Goal: Information Seeking & Learning: Learn about a topic

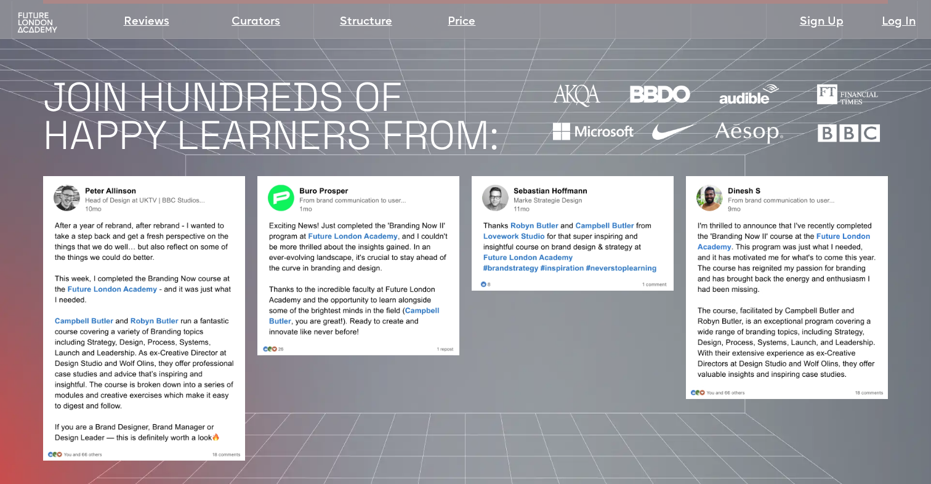
scroll to position [1033, 0]
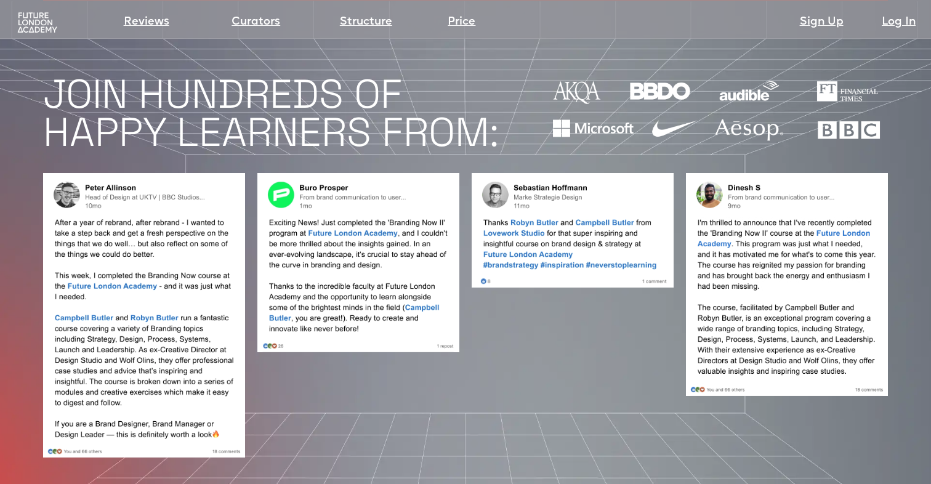
drag, startPoint x: 60, startPoint y: 173, endPoint x: 272, endPoint y: 1, distance: 272.8
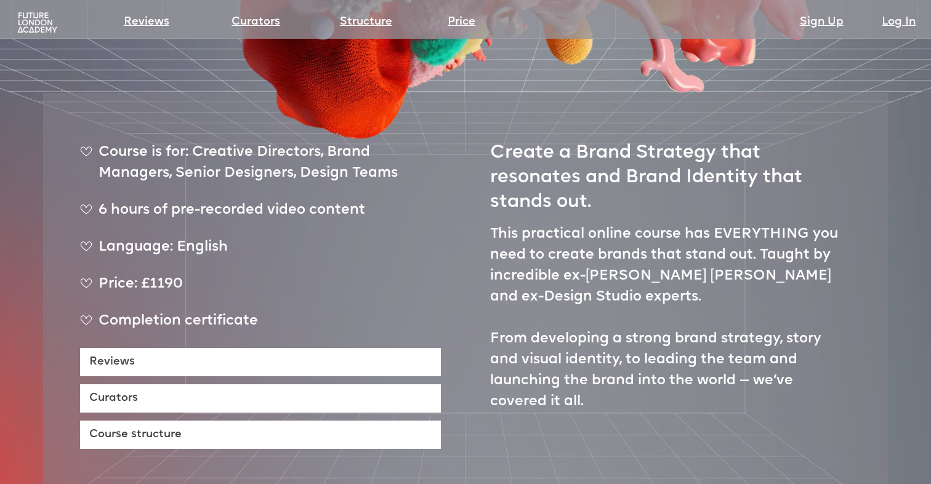
scroll to position [469, 0]
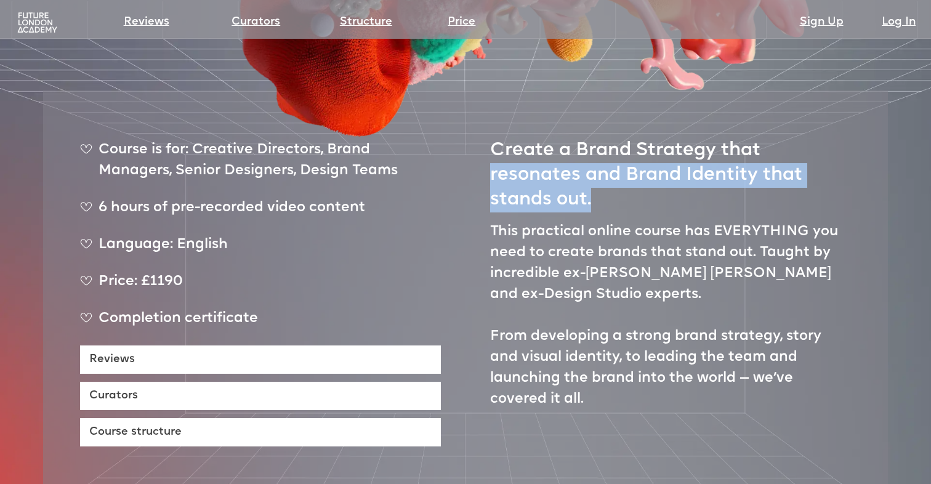
drag, startPoint x: 493, startPoint y: 129, endPoint x: 655, endPoint y: 168, distance: 165.8
click at [655, 168] on h2 "Create a Brand Strategy that resonates and Brand Identity that stands out." at bounding box center [670, 170] width 361 height 85
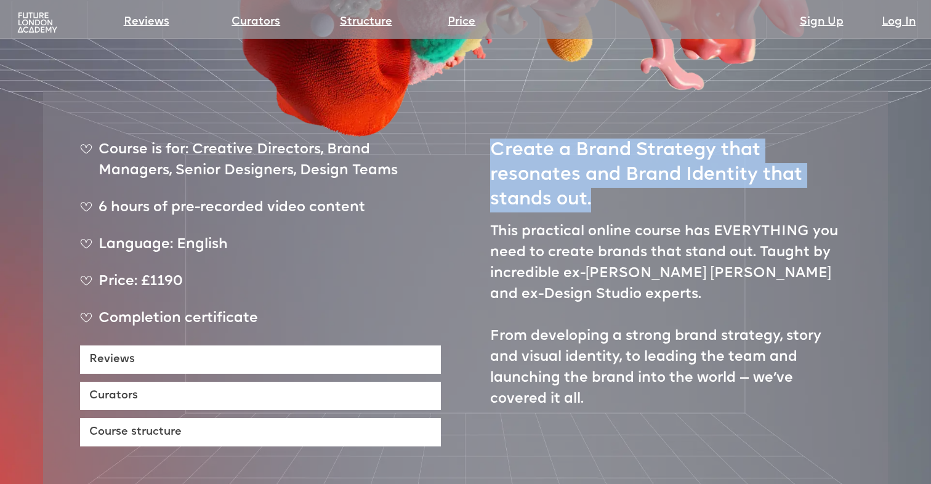
drag, startPoint x: 494, startPoint y: 111, endPoint x: 592, endPoint y: 173, distance: 116.0
click at [592, 173] on h2 "Create a Brand Strategy that resonates and Brand Identity that stands out." at bounding box center [670, 170] width 361 height 85
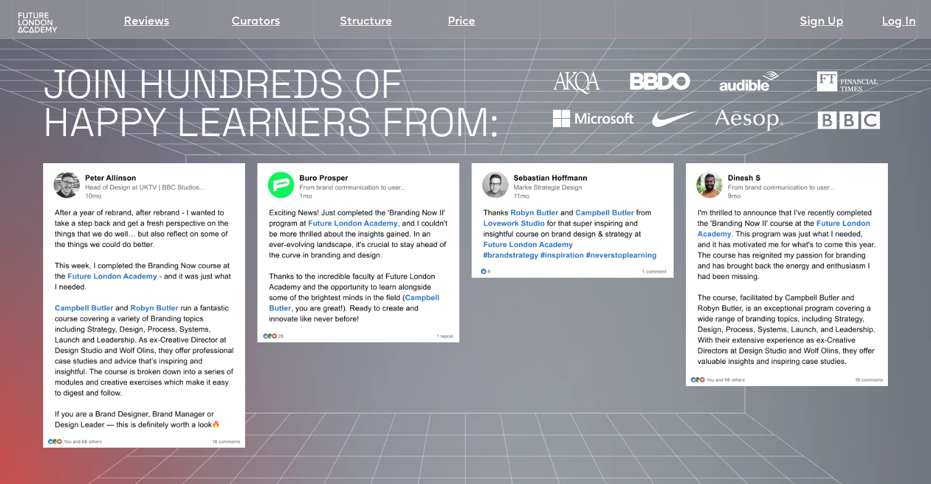
scroll to position [1043, 0]
click at [116, 237] on img at bounding box center [144, 305] width 202 height 285
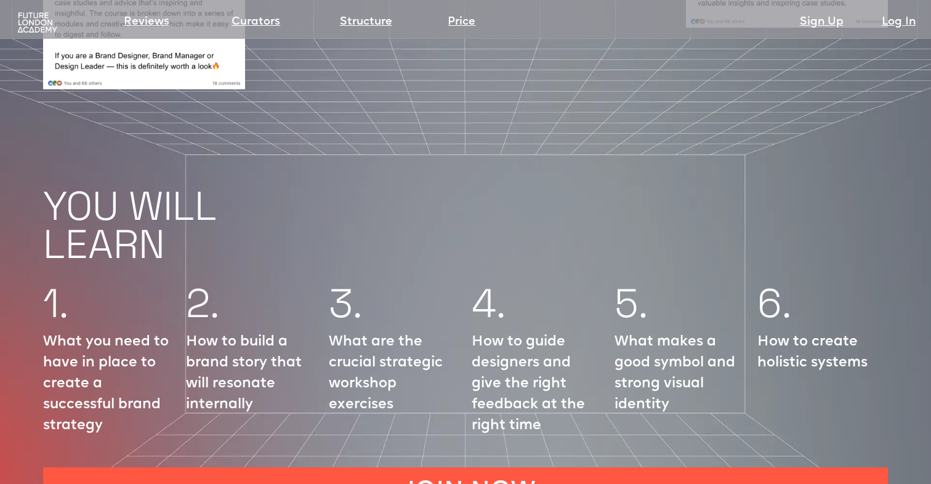
scroll to position [1402, 0]
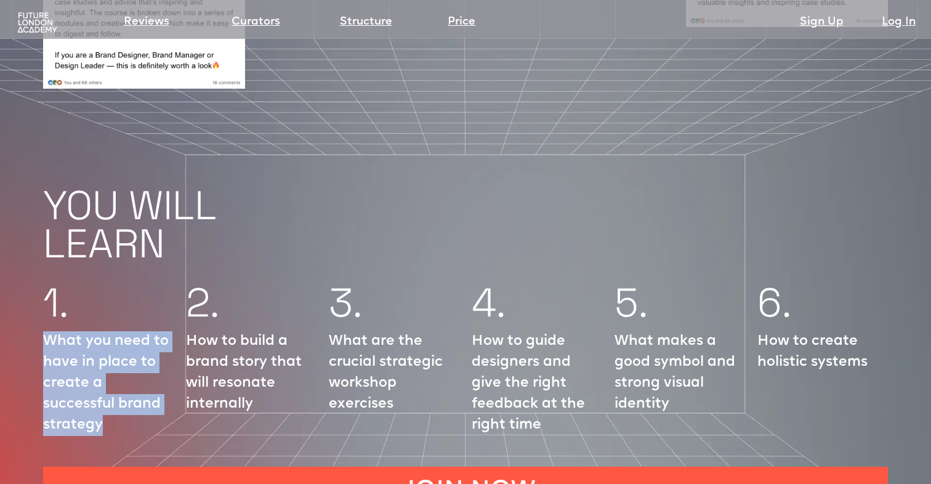
drag, startPoint x: 46, startPoint y: 302, endPoint x: 155, endPoint y: 411, distance: 153.8
click at [156, 411] on div "1. What you need to have in place to create a successful brand strategy 2. How …" at bounding box center [465, 363] width 931 height 182
click at [155, 411] on div "1. What you need to have in place to create a successful brand strategy 2. How …" at bounding box center [465, 363] width 931 height 182
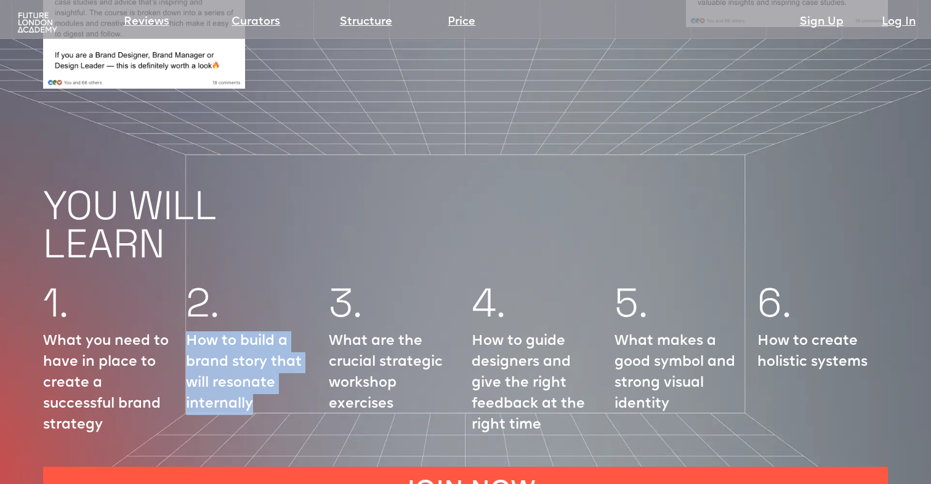
drag, startPoint x: 188, startPoint y: 294, endPoint x: 275, endPoint y: 372, distance: 117.4
click at [275, 372] on p "How to build a brand story that will resonate internally" at bounding box center [251, 373] width 131 height 84
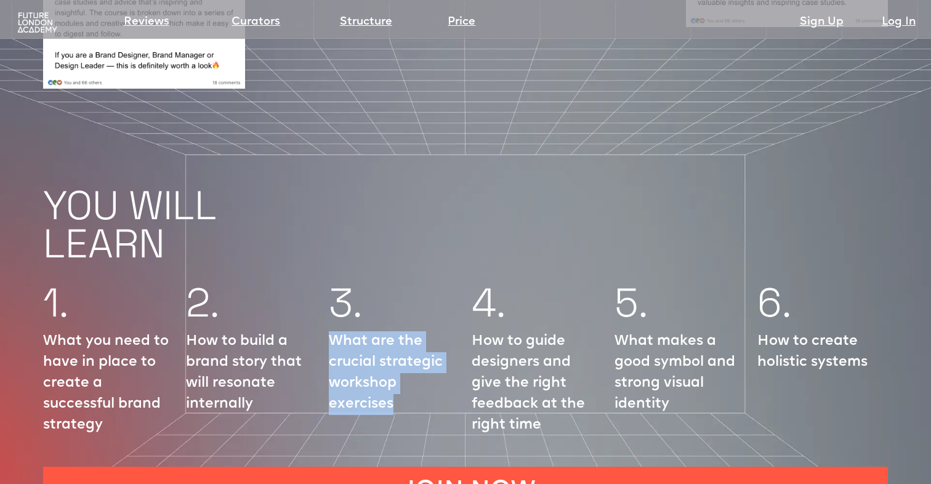
drag, startPoint x: 331, startPoint y: 300, endPoint x: 395, endPoint y: 361, distance: 88.9
click at [395, 361] on p "What are the crucial strategic workshop exercises" at bounding box center [394, 373] width 131 height 84
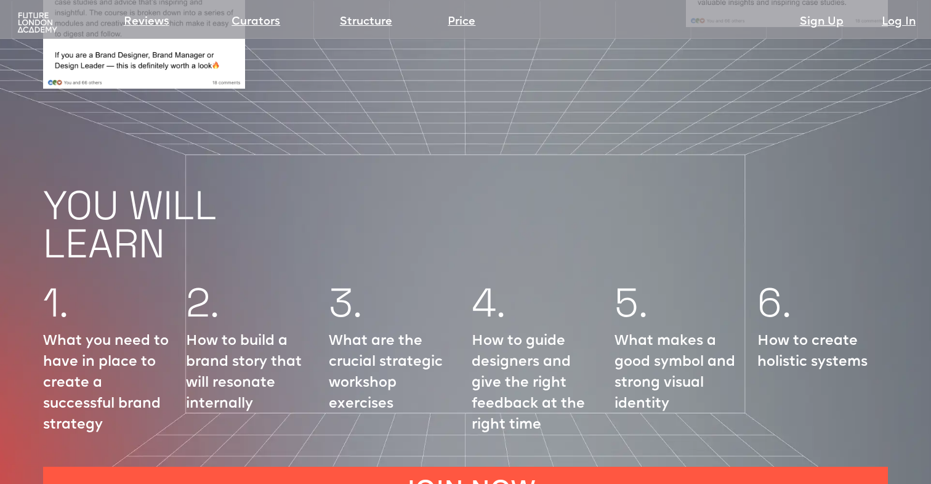
click at [435, 353] on p "What are the crucial strategic workshop exercises" at bounding box center [394, 373] width 131 height 84
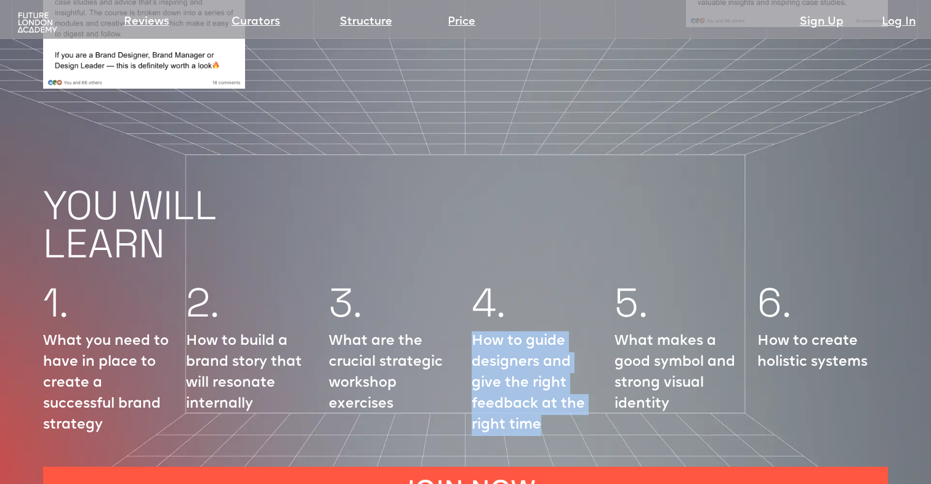
drag, startPoint x: 476, startPoint y: 304, endPoint x: 556, endPoint y: 395, distance: 121.3
click at [556, 395] on p "How to guide designers and give the right feedback at the right time" at bounding box center [537, 383] width 131 height 105
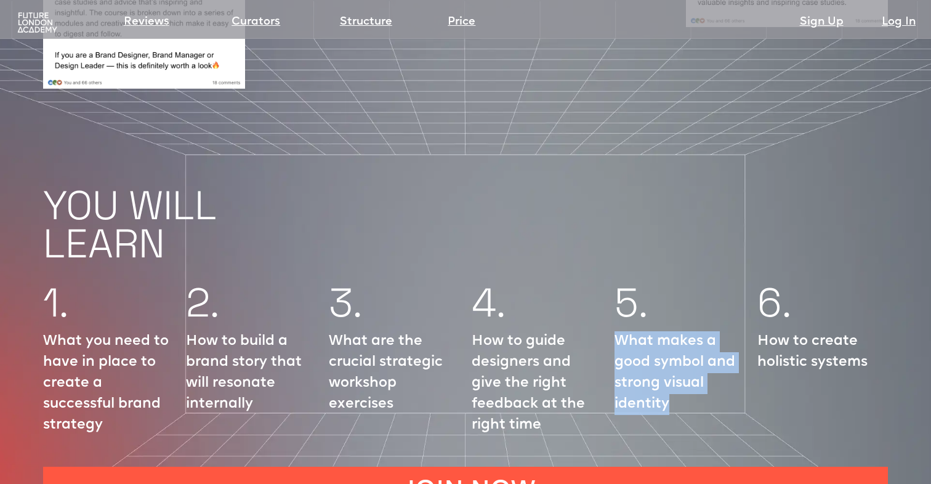
drag, startPoint x: 618, startPoint y: 307, endPoint x: 724, endPoint y: 394, distance: 137.5
click at [724, 394] on div "5. What makes a good symbol and strong visual identity" at bounding box center [680, 364] width 131 height 158
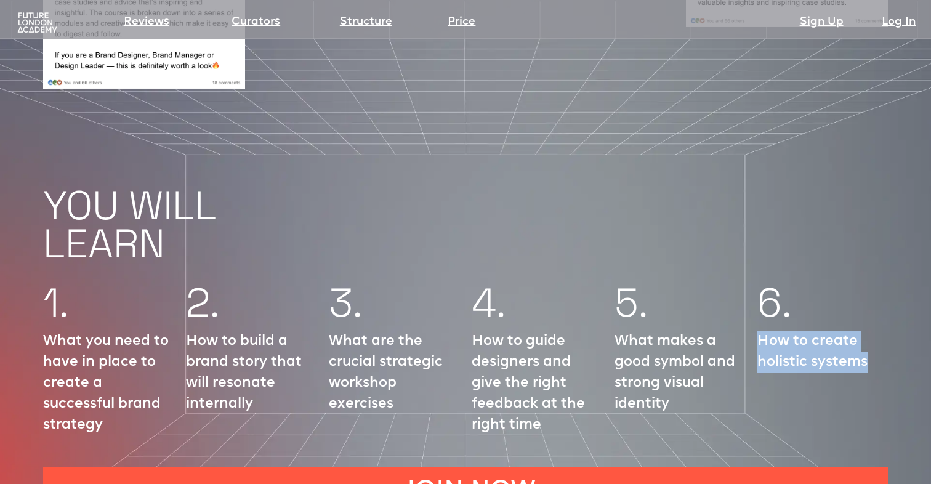
drag, startPoint x: 756, startPoint y: 299, endPoint x: 911, endPoint y: 338, distance: 159.9
click at [911, 338] on div "1. What you need to have in place to create a successful brand strategy 2. How …" at bounding box center [465, 363] width 931 height 182
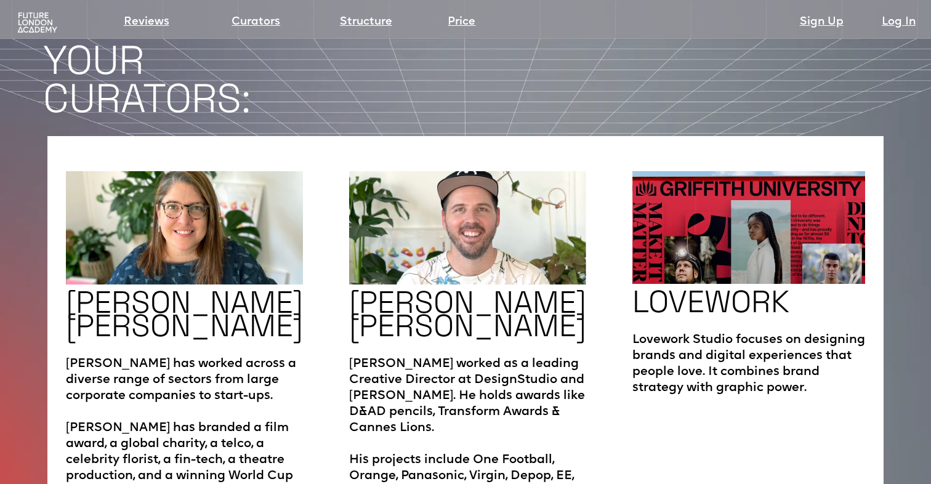
scroll to position [1956, 0]
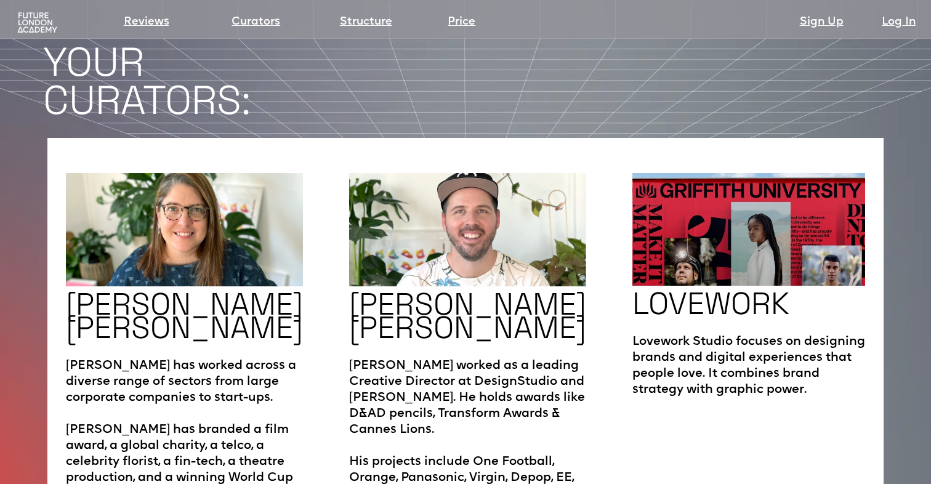
click at [754, 206] on img at bounding box center [749, 229] width 233 height 113
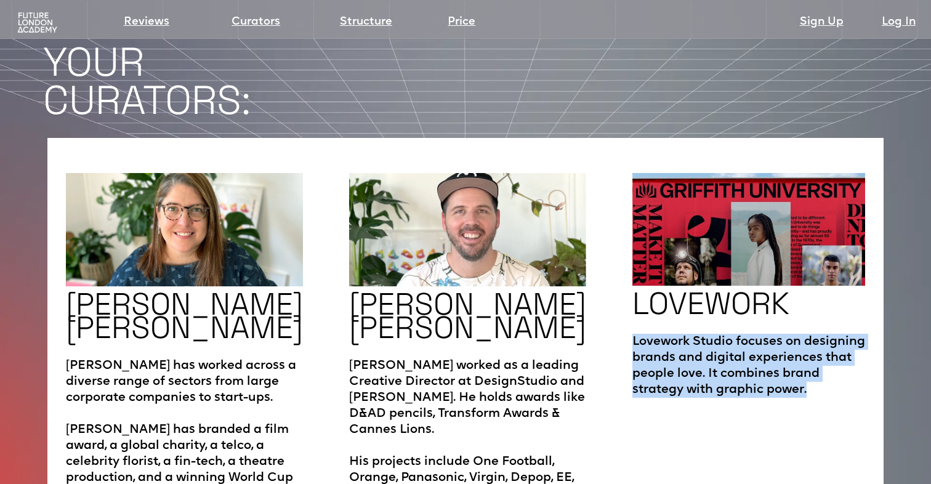
drag, startPoint x: 630, startPoint y: 302, endPoint x: 832, endPoint y: 373, distance: 213.9
click at [832, 373] on div "LOVEWORK Lovework Studio focuses on designing brands and digital experiences th…" at bounding box center [749, 337] width 233 height 329
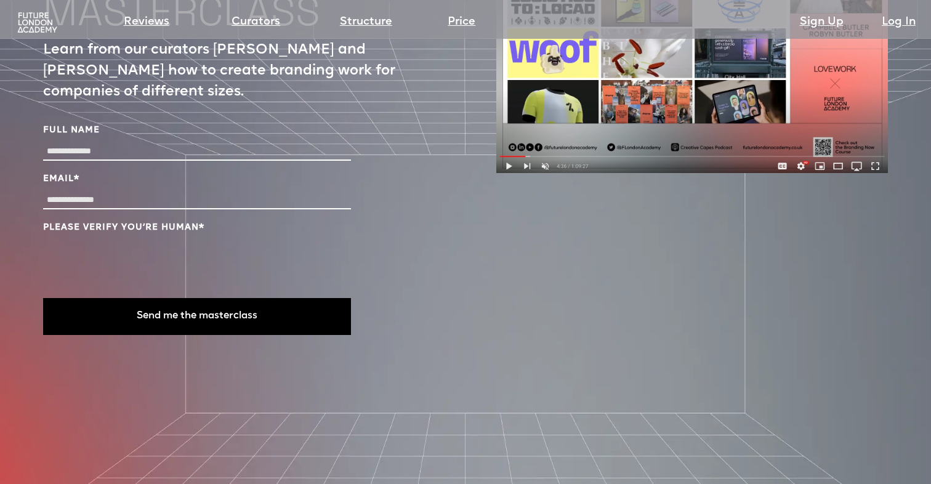
scroll to position [4124, 0]
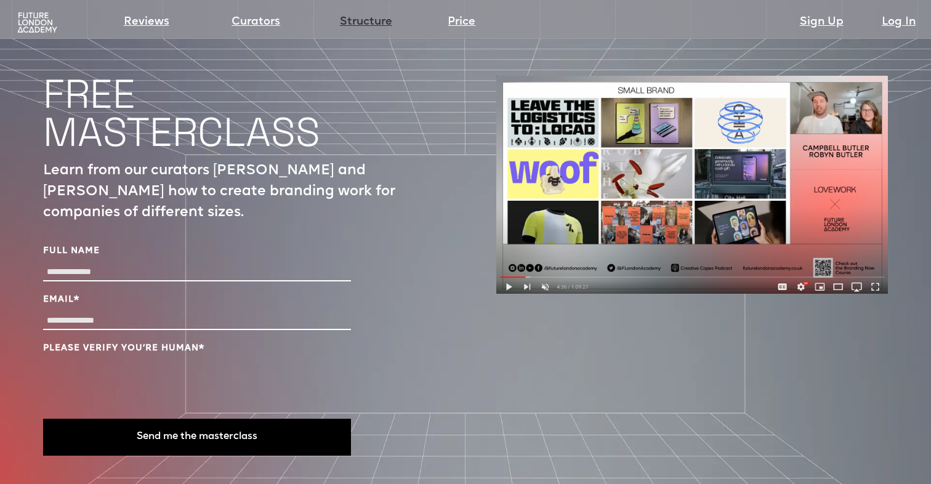
click at [370, 17] on link "Structure" at bounding box center [366, 22] width 52 height 17
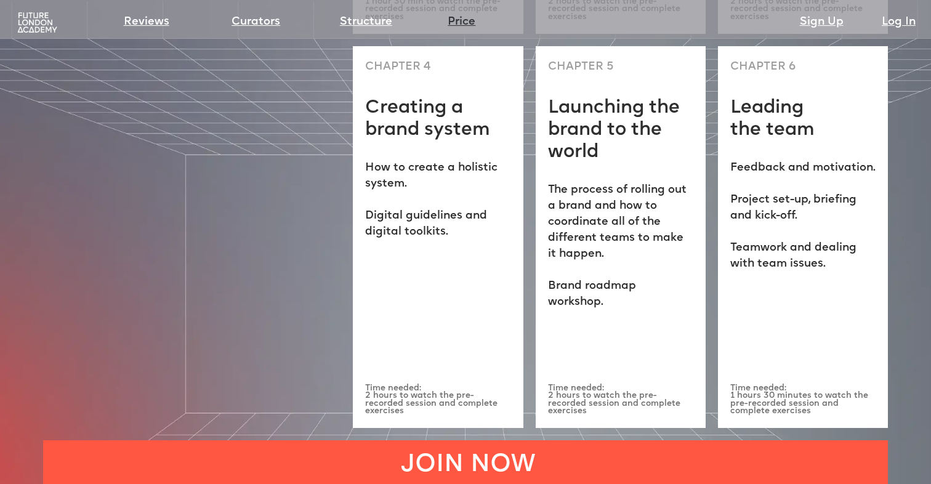
click at [469, 28] on link "Price" at bounding box center [462, 22] width 28 height 17
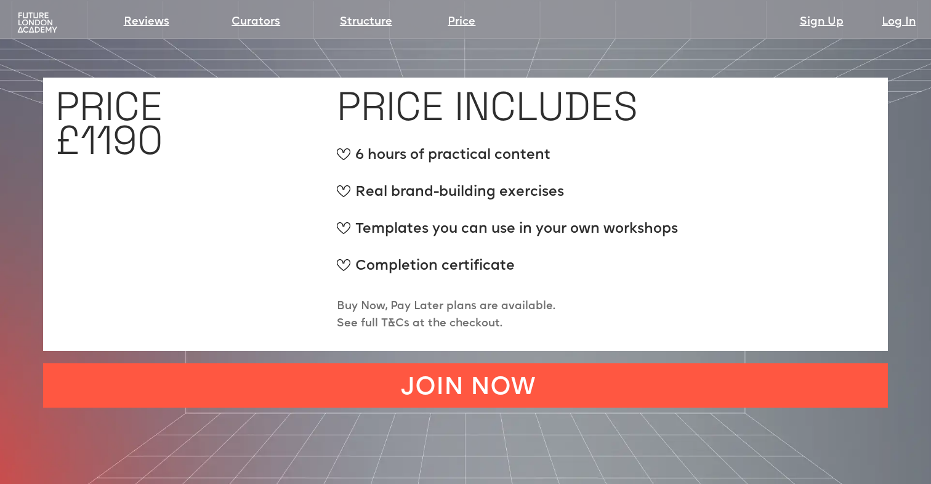
scroll to position [4683, 0]
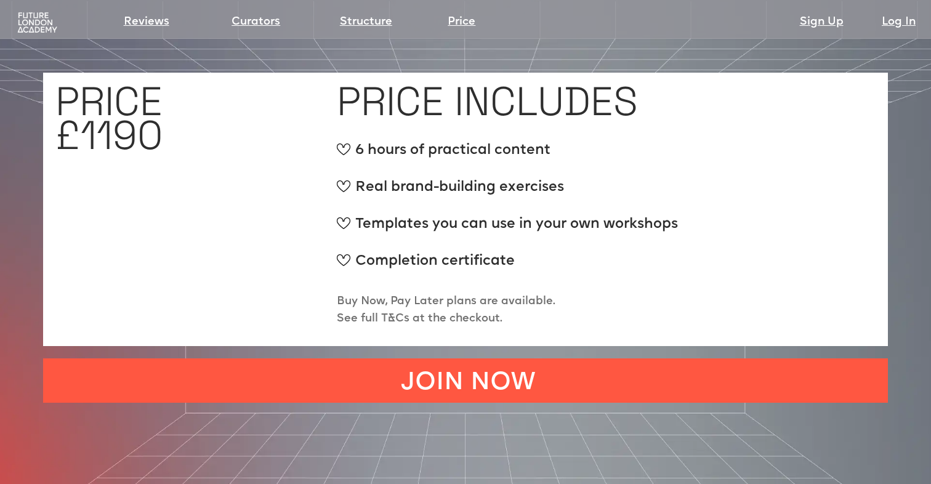
click at [31, 21] on img at bounding box center [37, 23] width 44 height 22
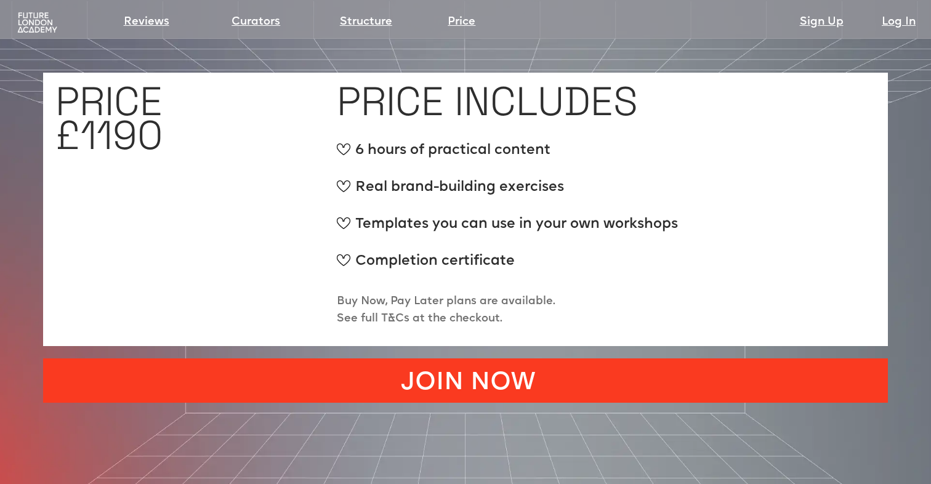
click at [419, 359] on link "JOIN NOW" at bounding box center [465, 381] width 845 height 44
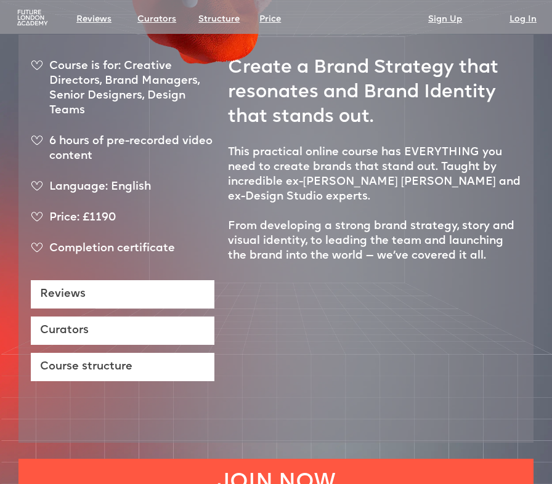
scroll to position [306, 0]
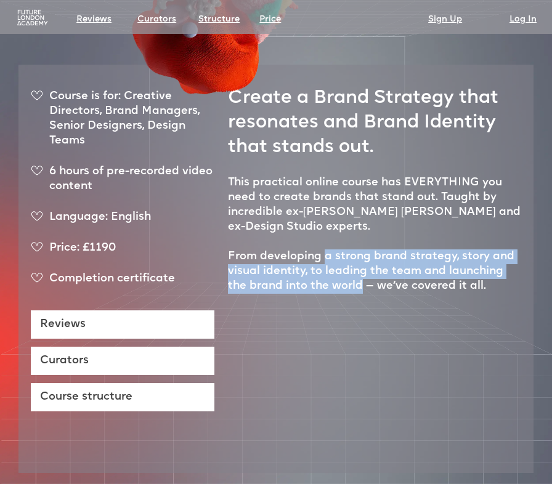
drag, startPoint x: 323, startPoint y: 241, endPoint x: 340, endPoint y: 272, distance: 34.8
click at [340, 272] on p "This practical online course has EVERYTHING you need to create brands that stan…" at bounding box center [374, 235] width 293 height 118
copy p "a strong brand strategy, story and visual identity, to leading the team and lau…"
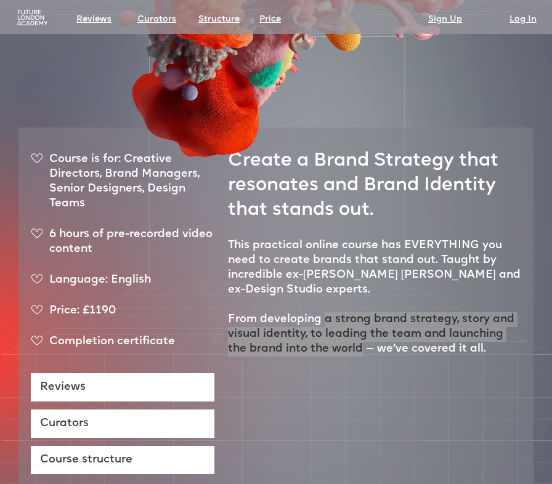
scroll to position [248, 0]
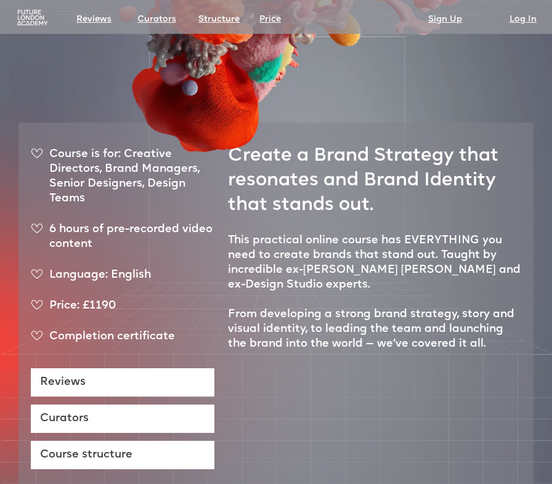
click at [471, 293] on p "This practical online course has EVERYTHING you need to create brands that stan…" at bounding box center [374, 292] width 293 height 118
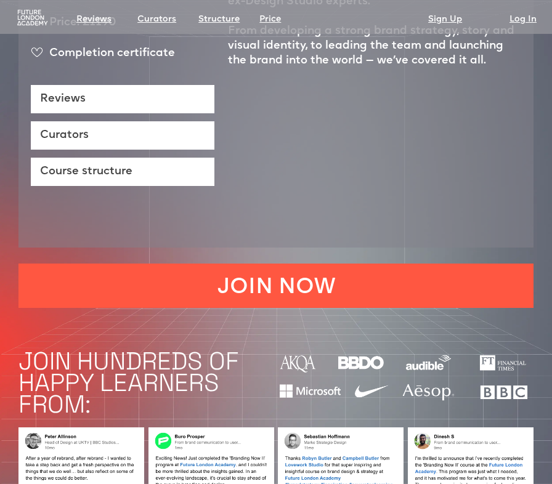
scroll to position [519, 0]
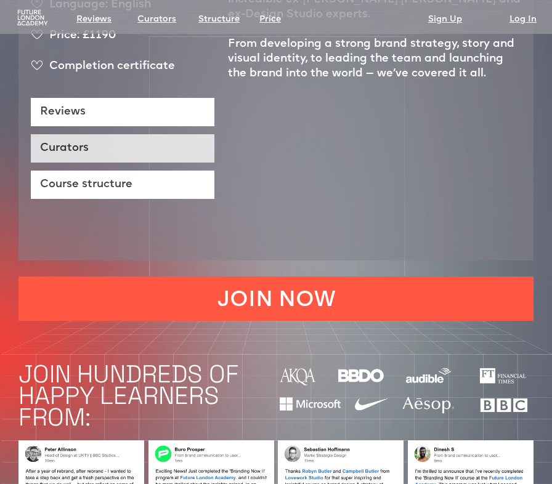
click at [50, 136] on link "Curators" at bounding box center [123, 148] width 184 height 28
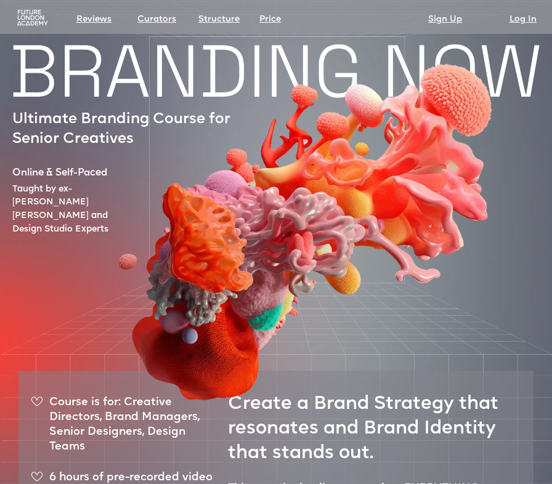
click at [32, 12] on img at bounding box center [32, 17] width 34 height 17
click at [33, 20] on img at bounding box center [32, 17] width 34 height 17
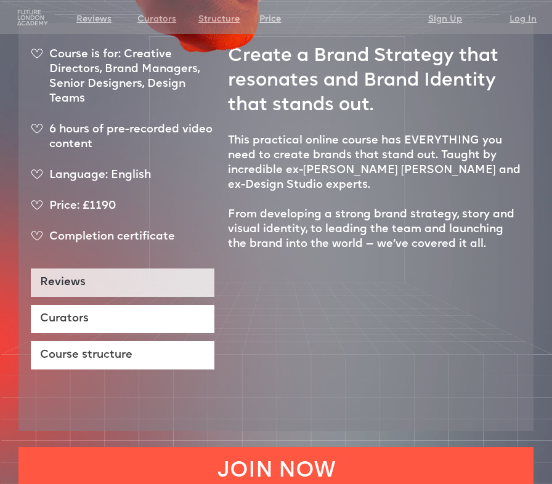
click at [81, 272] on link "Reviews" at bounding box center [123, 283] width 184 height 28
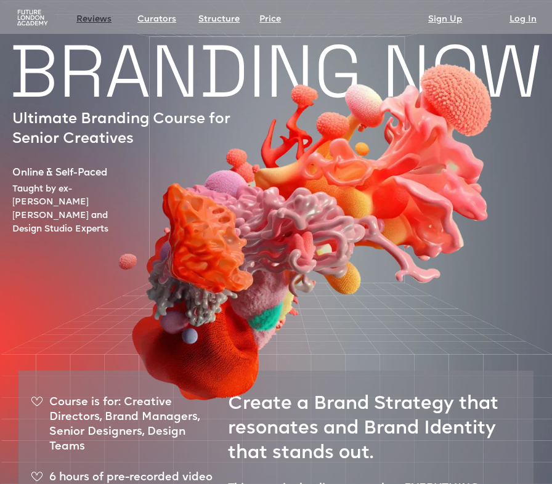
click at [98, 23] on link "Reviews" at bounding box center [93, 19] width 35 height 17
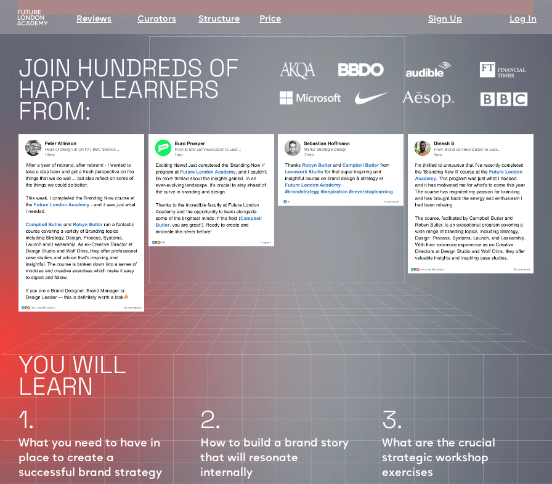
scroll to position [826, 0]
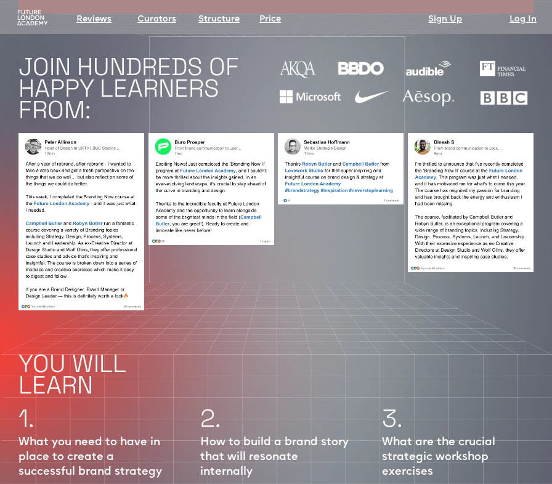
click at [31, 21] on img at bounding box center [32, 17] width 34 height 17
click at [275, 20] on link "Price" at bounding box center [270, 19] width 22 height 17
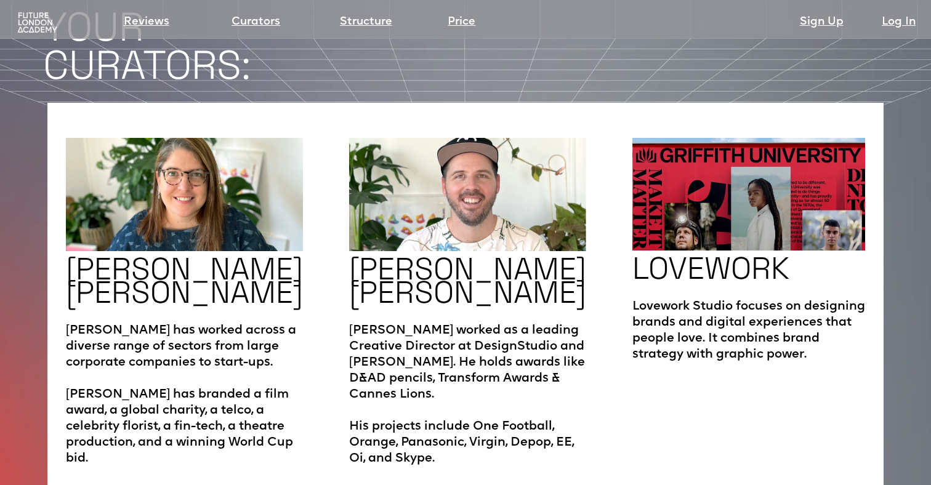
scroll to position [1990, 0]
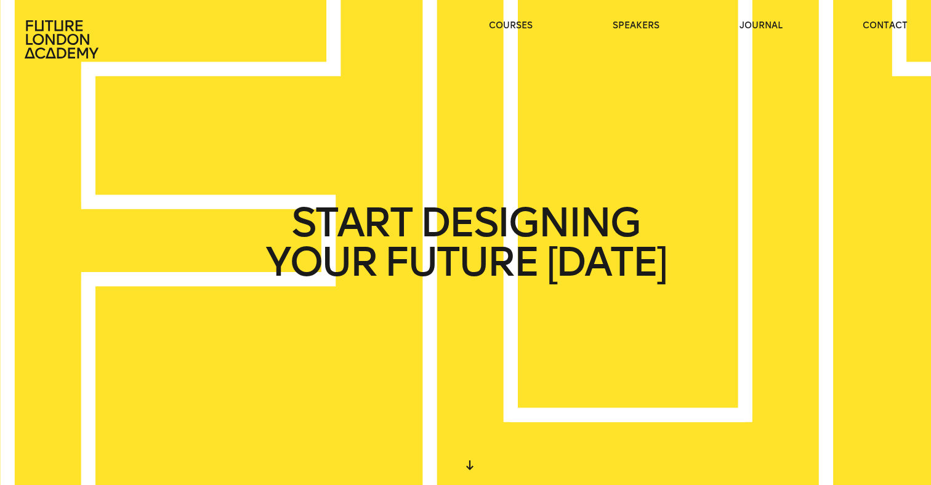
click at [873, 17] on header "courses speakers journal contact" at bounding box center [465, 29] width 931 height 59
click at [876, 24] on link "contact" at bounding box center [885, 26] width 45 height 12
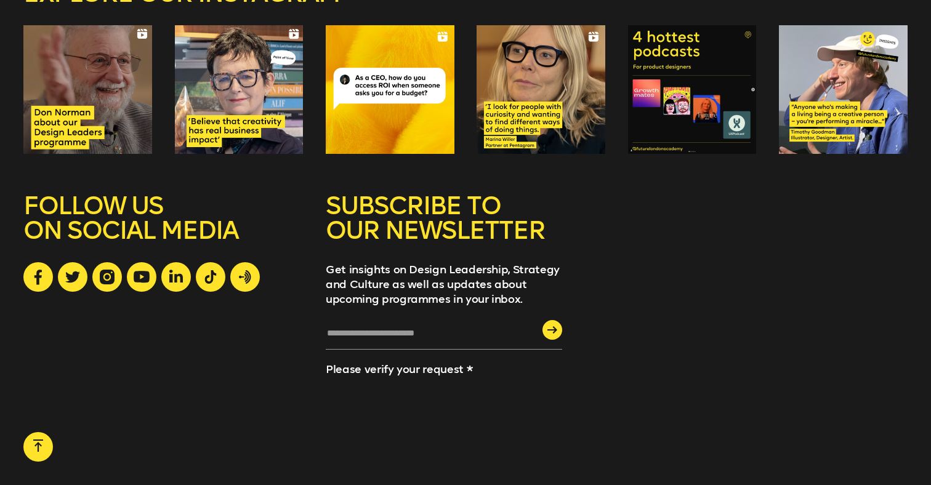
scroll to position [1440, 0]
